Goal: Task Accomplishment & Management: Use online tool/utility

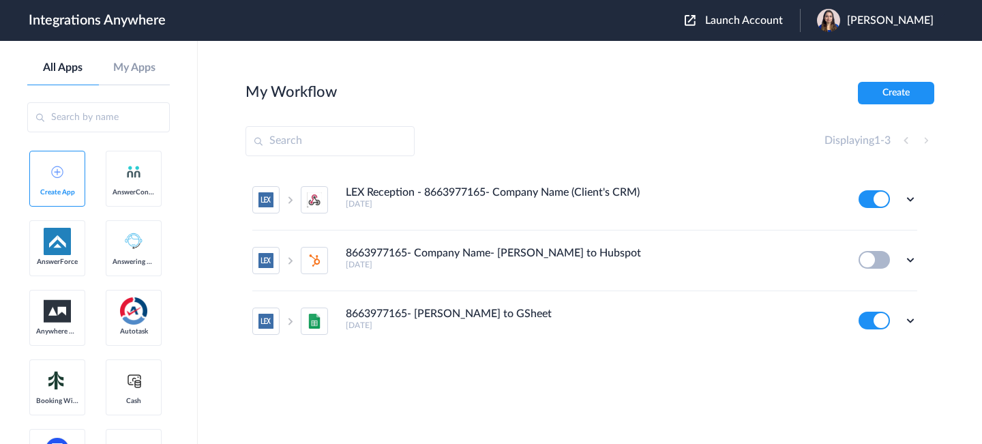
click at [743, 18] on span "Launch Account" at bounding box center [744, 20] width 78 height 11
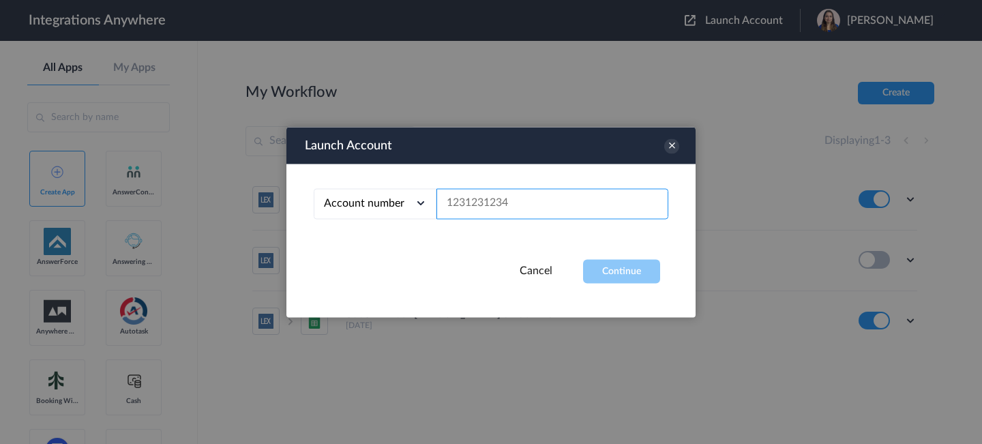
click at [535, 207] on input "text" at bounding box center [553, 203] width 232 height 31
paste input "9802432176"
type input "9802432176"
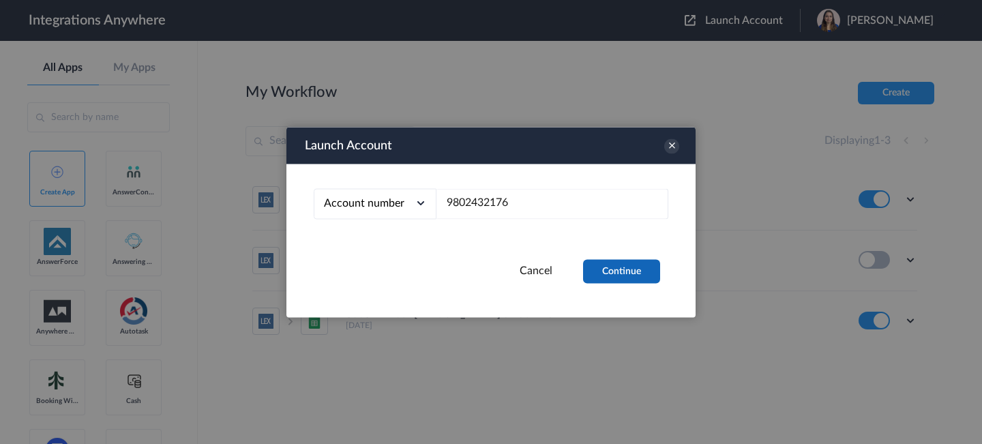
click at [630, 274] on button "Continue" at bounding box center [621, 271] width 77 height 24
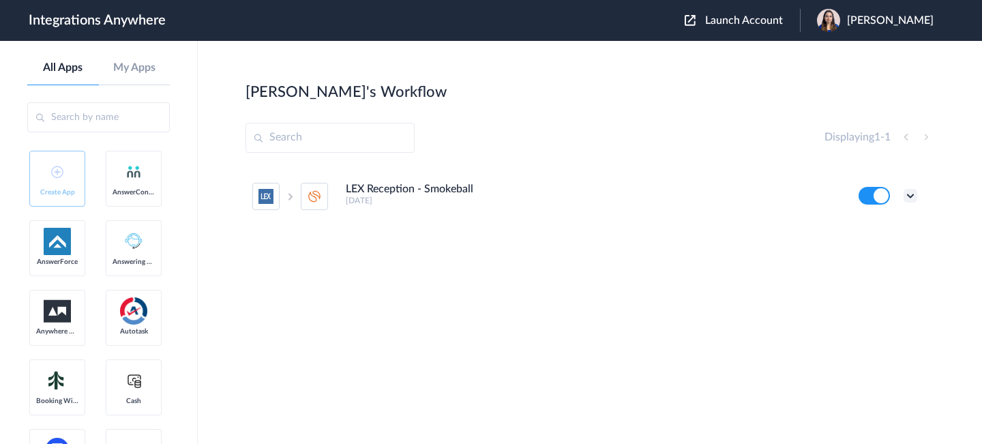
click at [913, 199] on icon at bounding box center [911, 196] width 14 height 14
click at [878, 229] on li "Edit" at bounding box center [873, 227] width 89 height 25
click at [888, 18] on span "Akanksha Sharma" at bounding box center [890, 20] width 87 height 13
click at [831, 53] on link "My Account" at bounding box center [836, 55] width 52 height 10
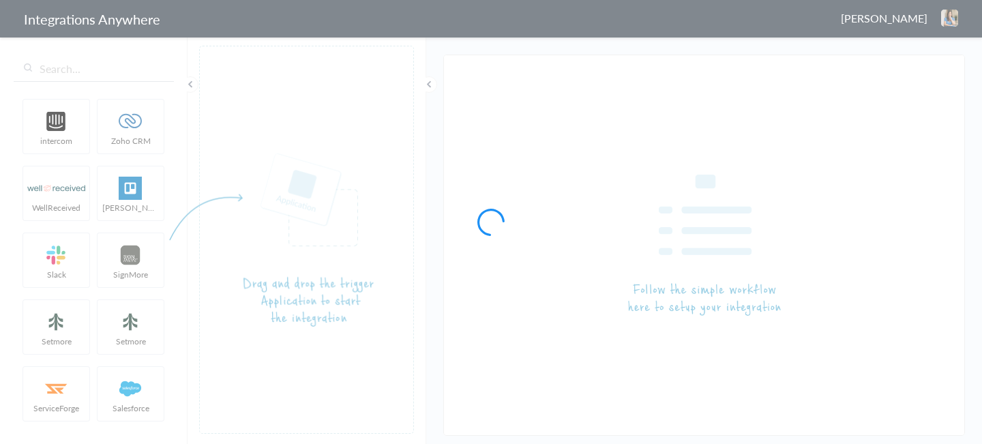
type input "LEX Reception - Smokeball"
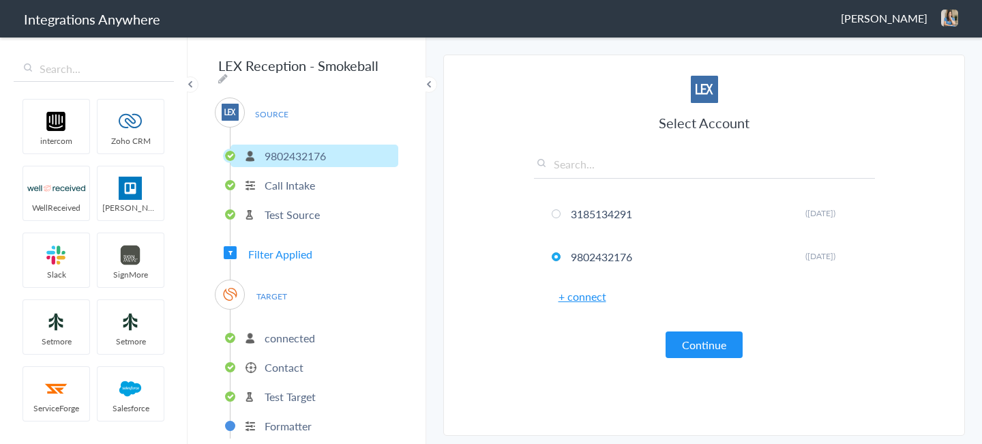
click at [280, 336] on p "connected" at bounding box center [290, 338] width 50 height 16
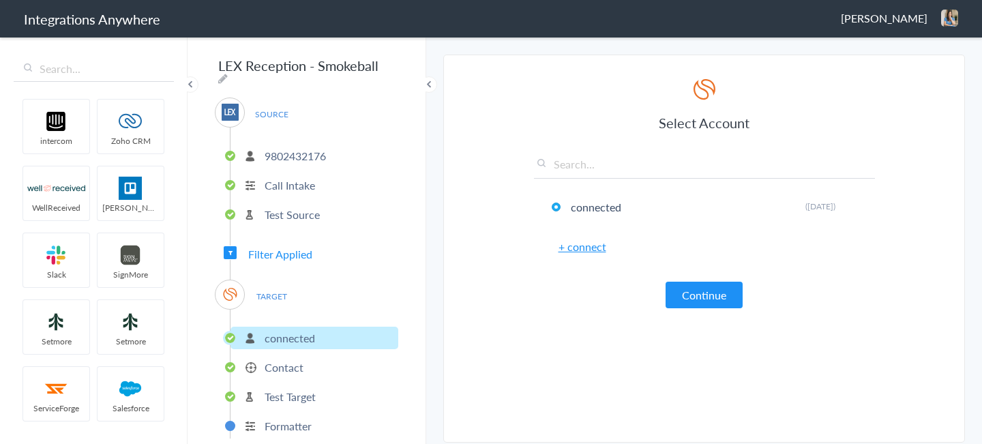
click at [287, 360] on p "Contact" at bounding box center [284, 368] width 39 height 16
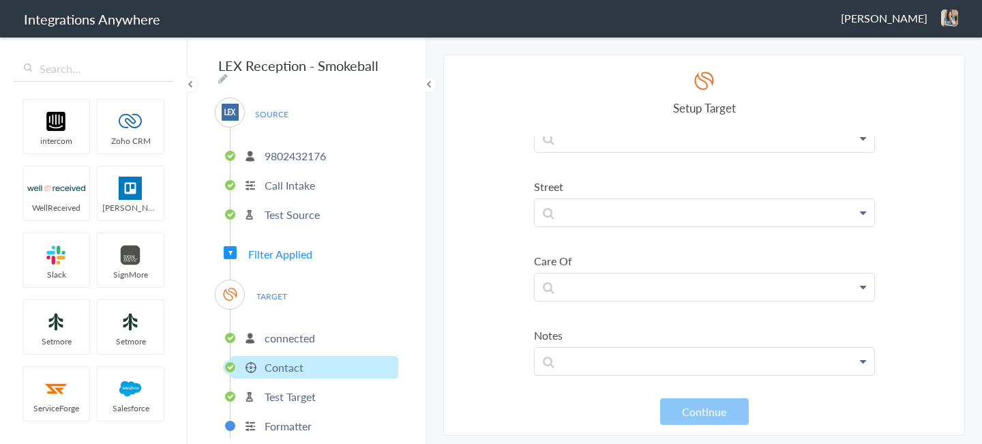
scroll to position [798, 0]
click at [312, 394] on p "Test Target" at bounding box center [290, 397] width 51 height 16
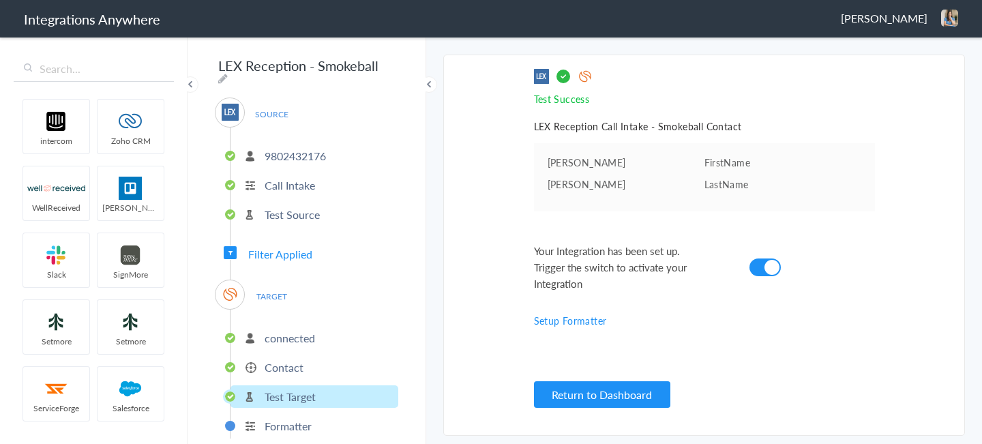
click at [284, 360] on p "Contact" at bounding box center [284, 368] width 39 height 16
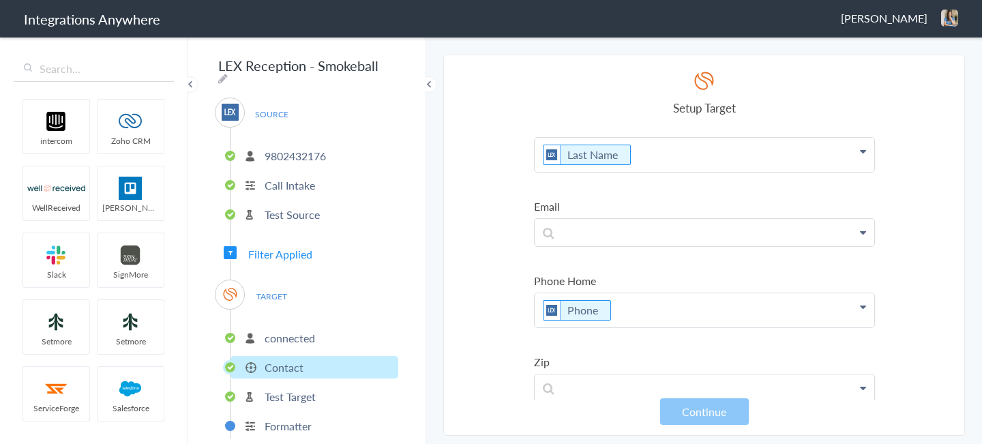
scroll to position [104, 0]
click at [308, 335] on p "connected" at bounding box center [290, 338] width 50 height 16
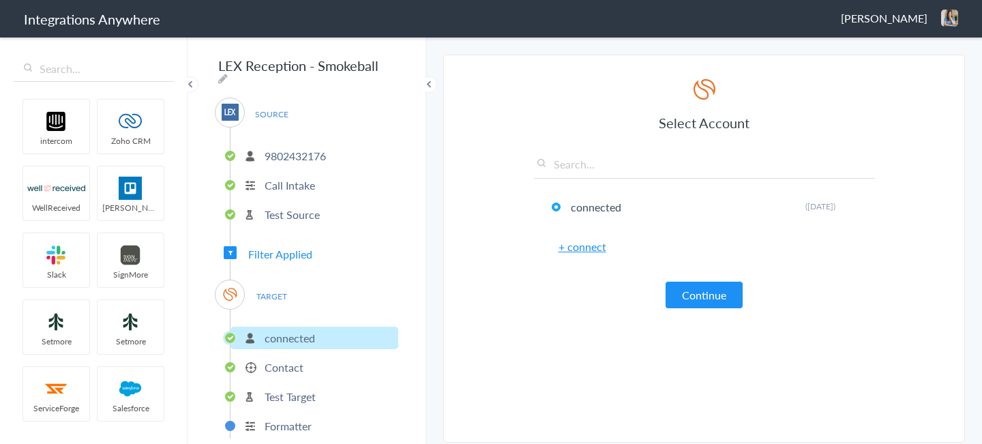
click at [277, 248] on span "Filter Applied" at bounding box center [280, 254] width 64 height 16
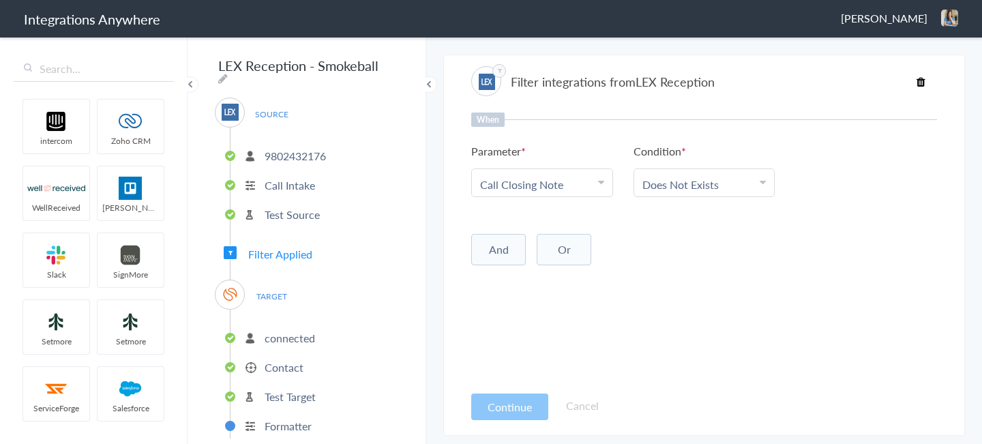
click at [292, 420] on p "Formatter" at bounding box center [288, 426] width 47 height 16
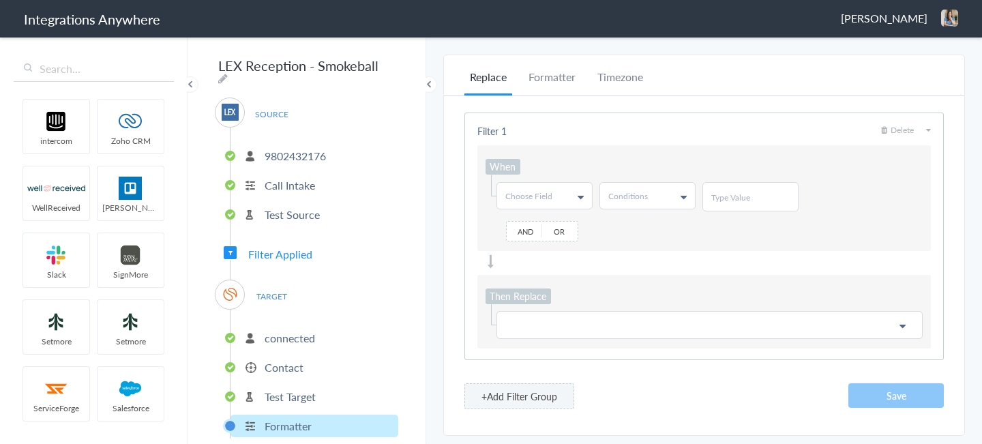
click at [302, 389] on p "Test Target" at bounding box center [290, 397] width 51 height 16
